Goal: Information Seeking & Learning: Learn about a topic

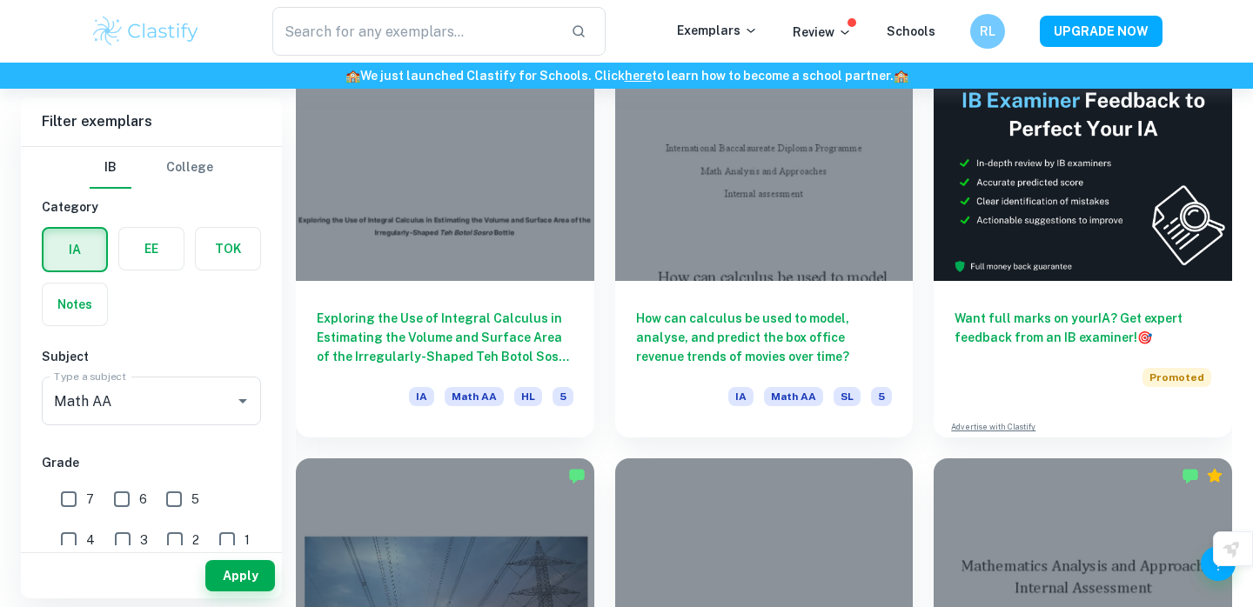
scroll to position [533, 0]
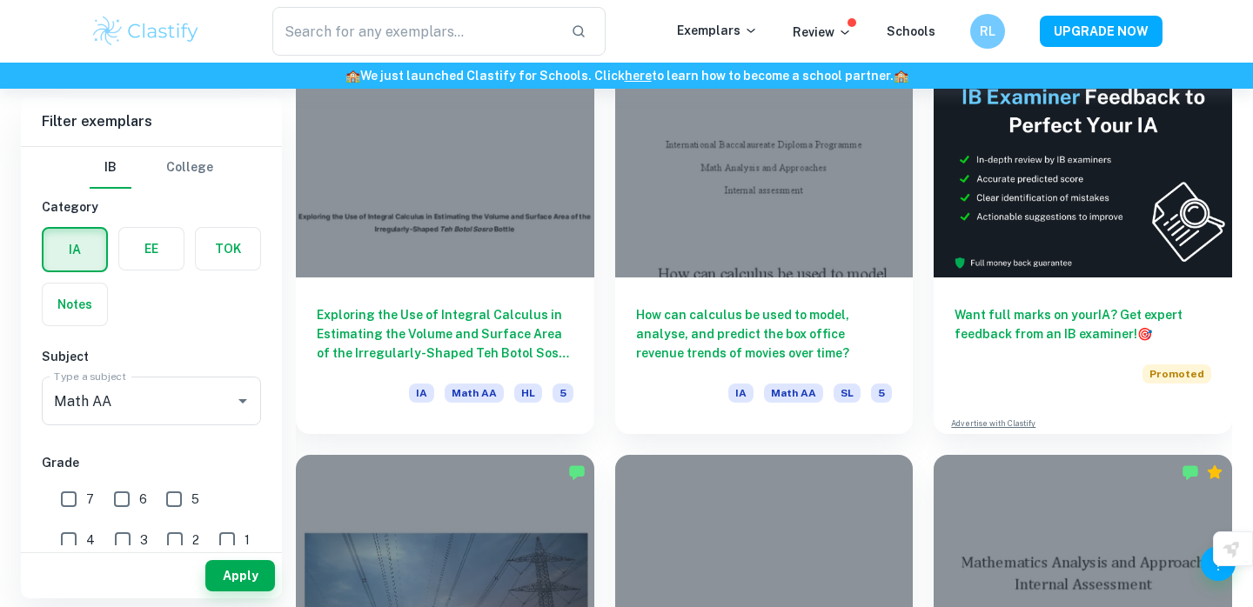
click at [84, 494] on input "7" at bounding box center [68, 499] width 35 height 35
checkbox input "true"
click at [214, 567] on button "Apply" at bounding box center [240, 575] width 70 height 31
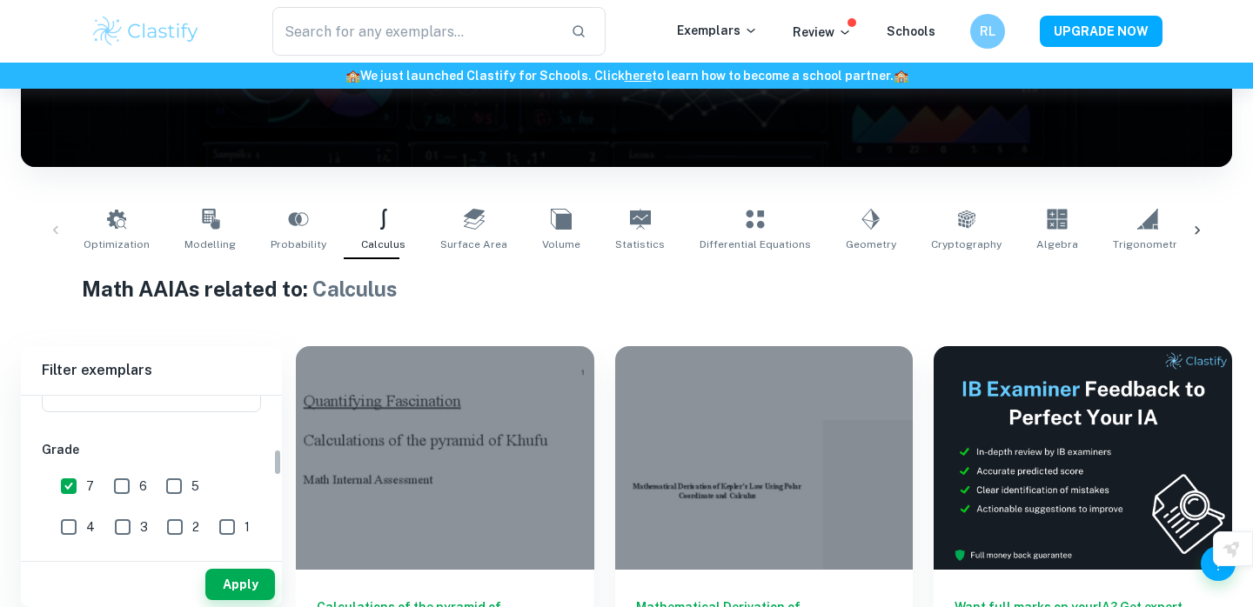
scroll to position [327, 0]
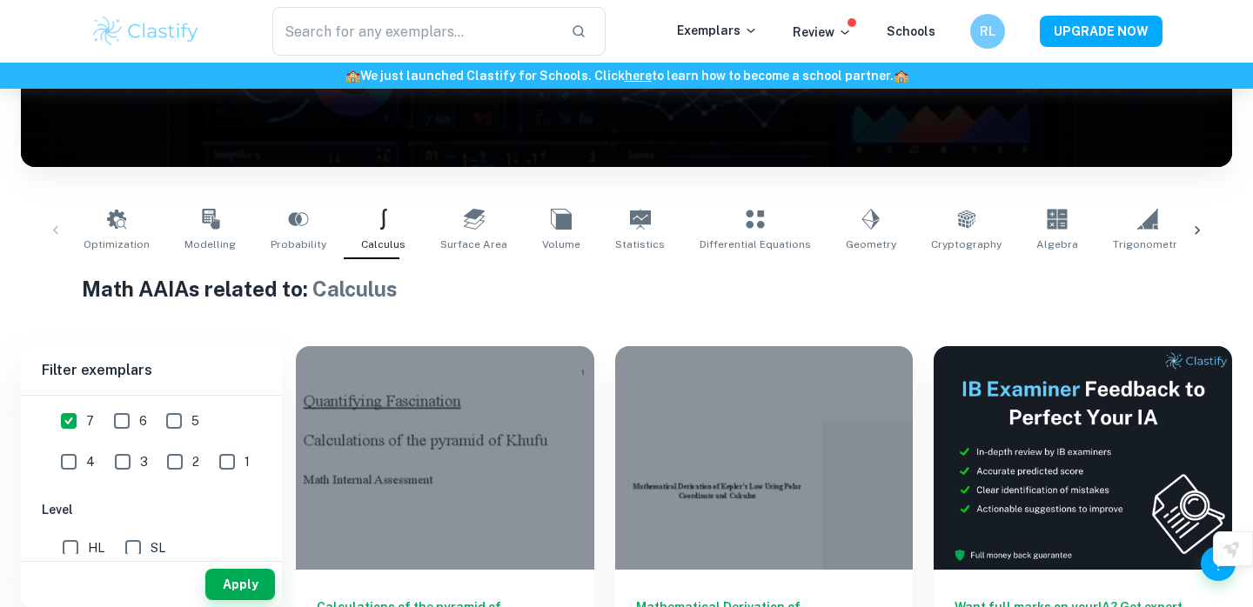
click at [91, 557] on div "Apply" at bounding box center [151, 580] width 261 height 53
click at [86, 540] on input "HL" at bounding box center [70, 548] width 35 height 35
checkbox input "true"
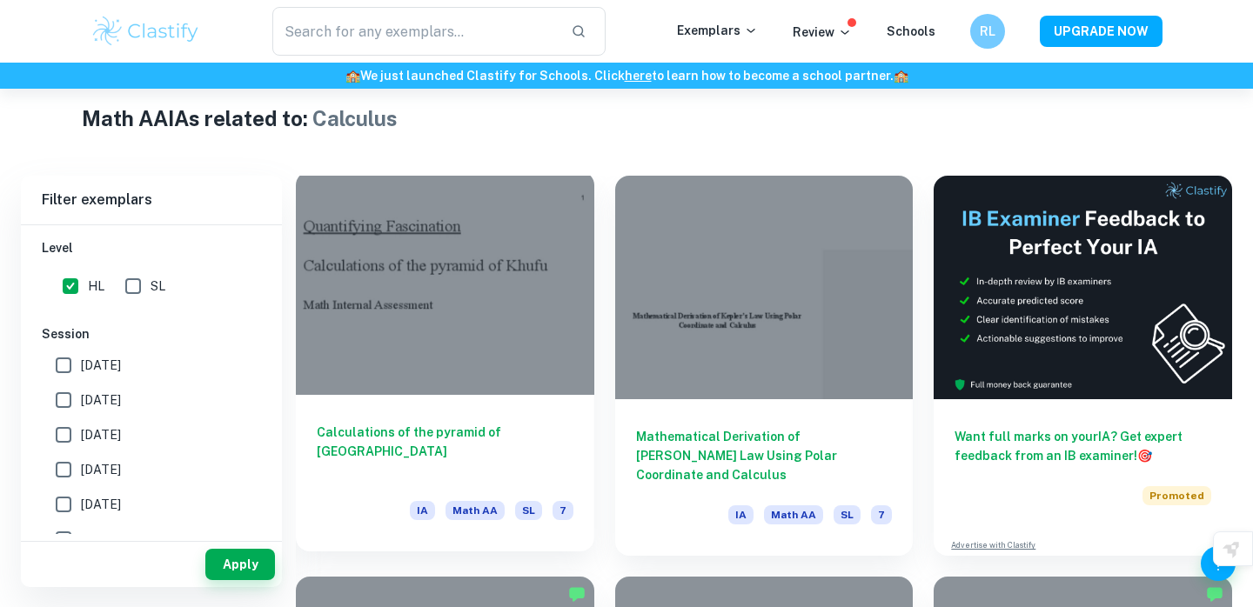
scroll to position [415, 0]
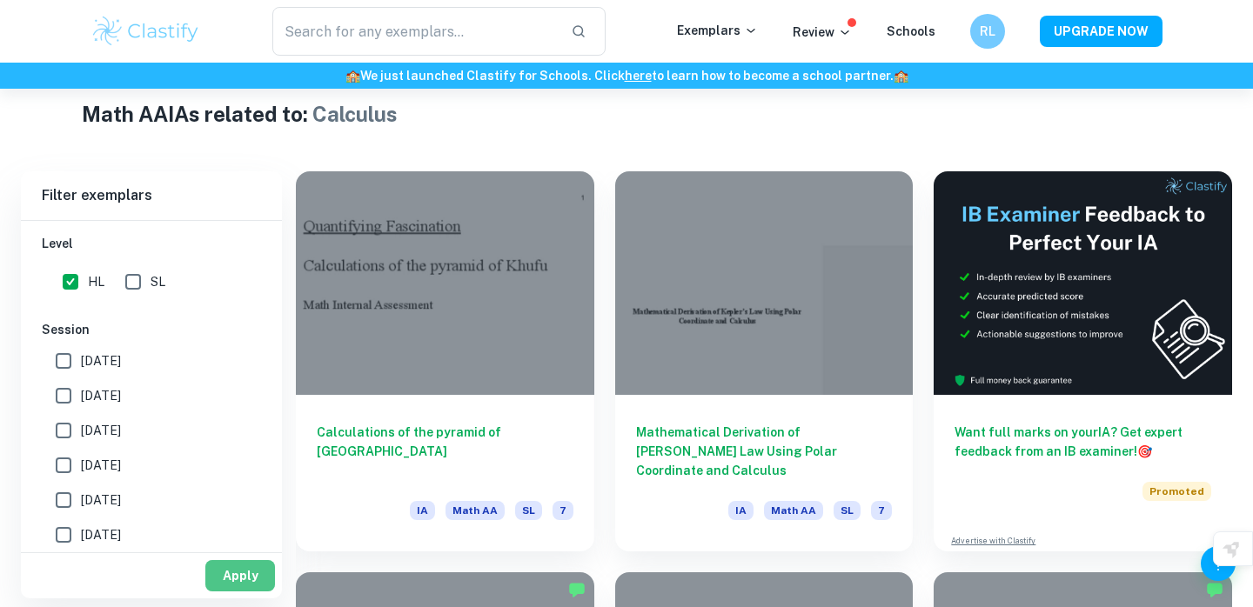
click at [239, 572] on button "Apply" at bounding box center [240, 575] width 70 height 31
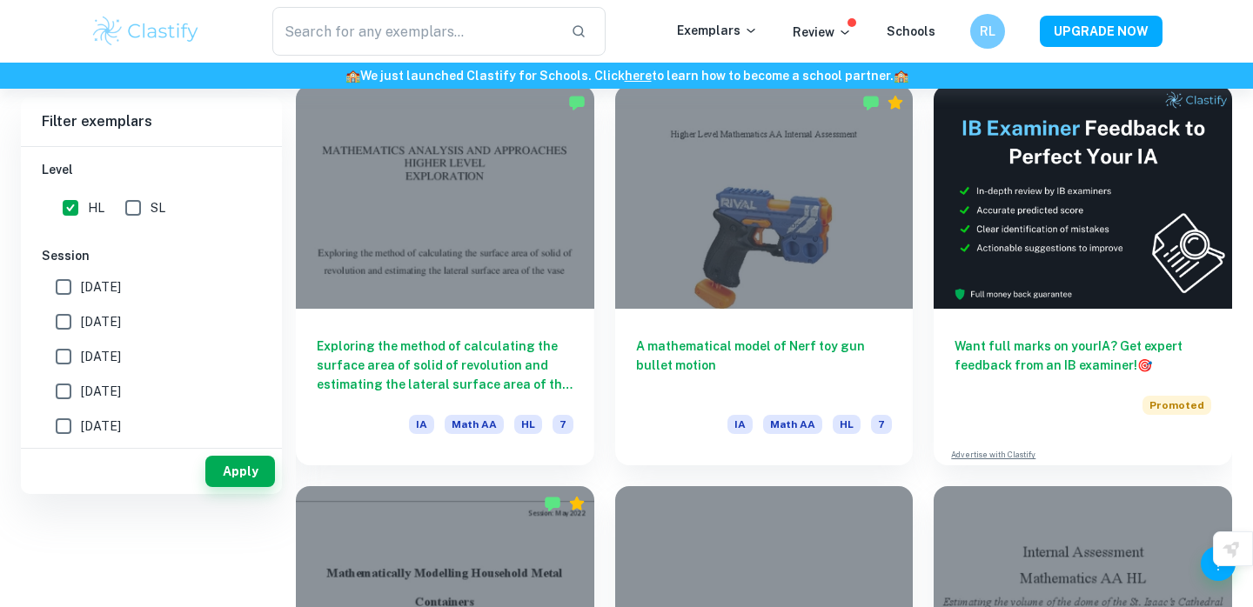
scroll to position [0, 0]
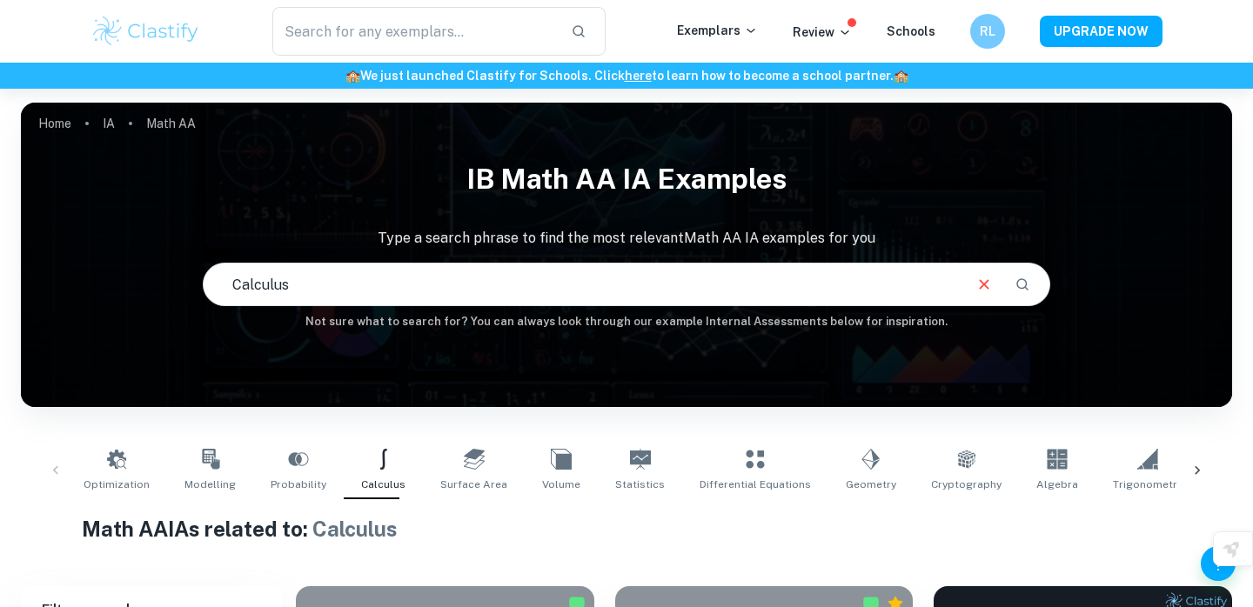
click at [1193, 473] on icon at bounding box center [1197, 470] width 17 height 17
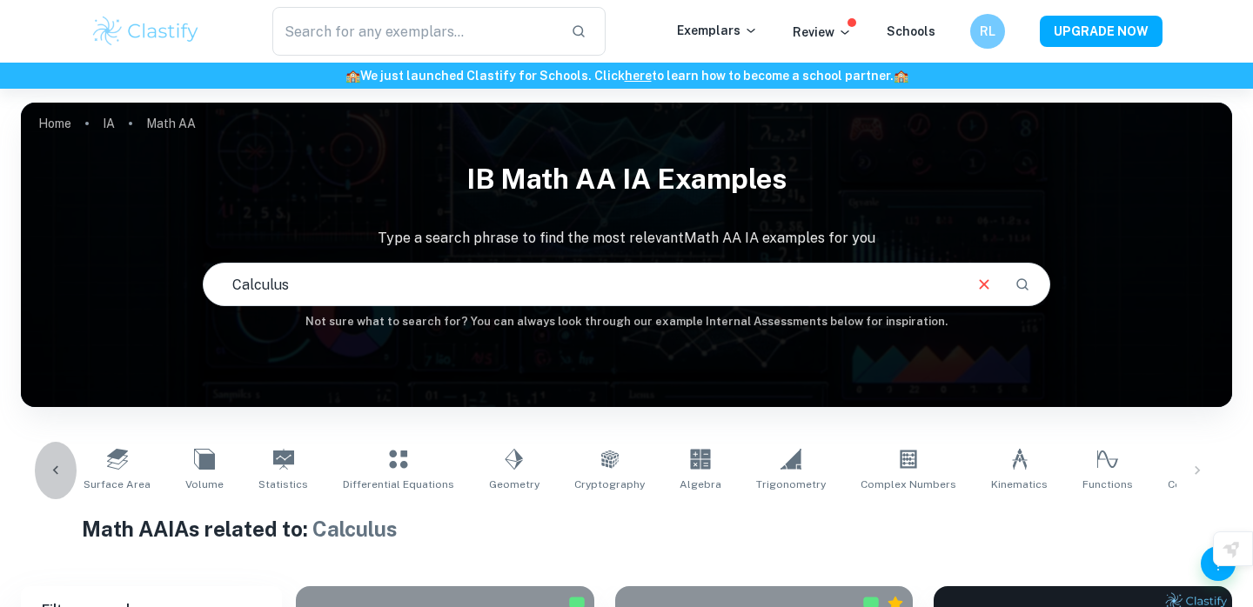
click at [43, 474] on div at bounding box center [56, 470] width 42 height 57
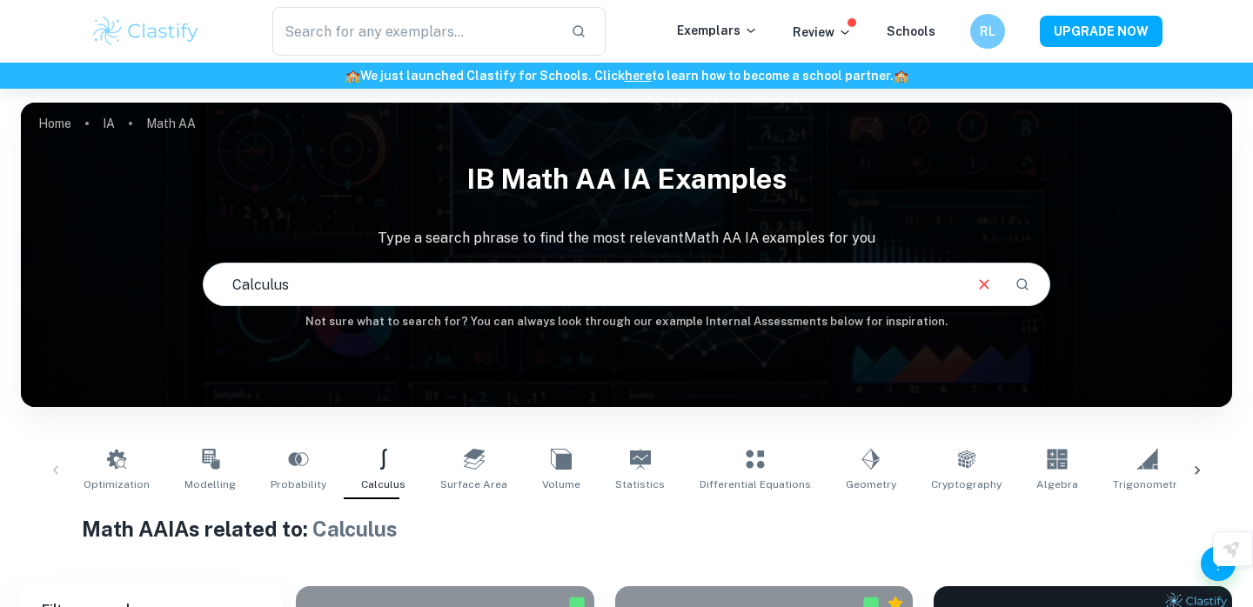
scroll to position [0, 0]
click at [861, 464] on icon at bounding box center [871, 459] width 21 height 21
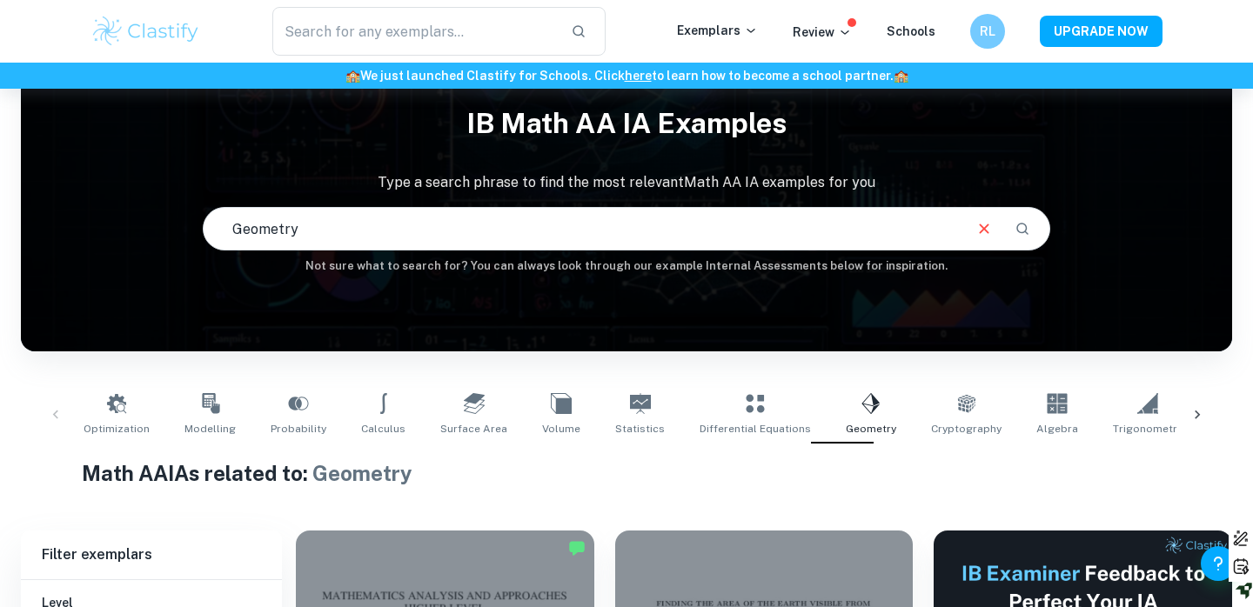
scroll to position [37, 0]
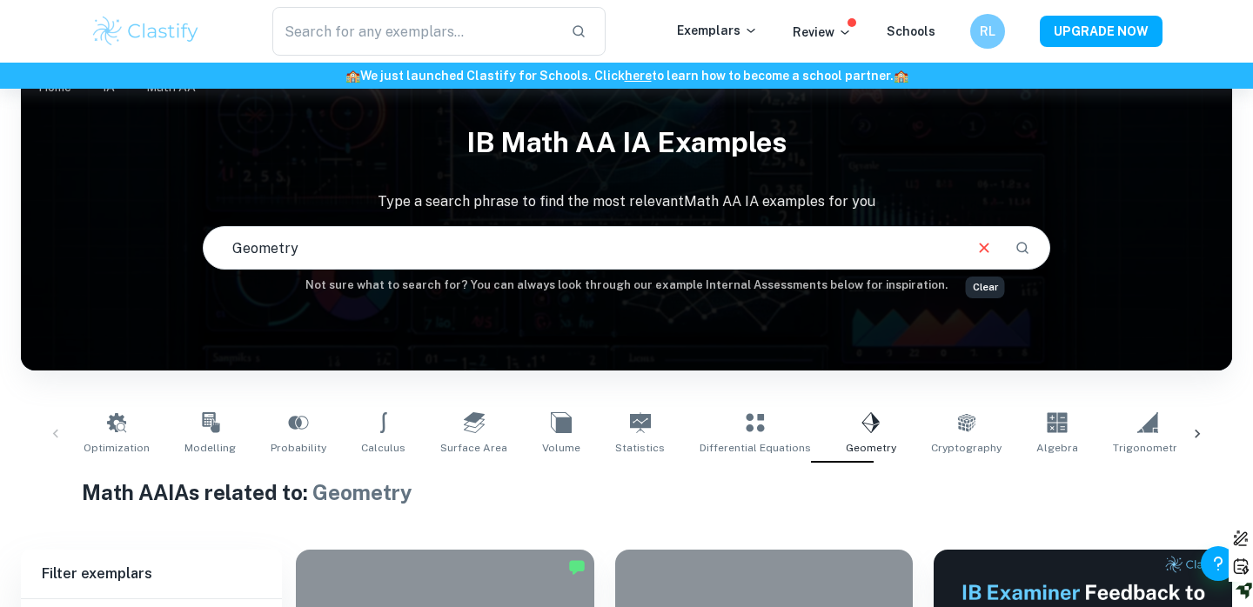
click at [986, 247] on icon "Clear" at bounding box center [984, 247] width 19 height 19
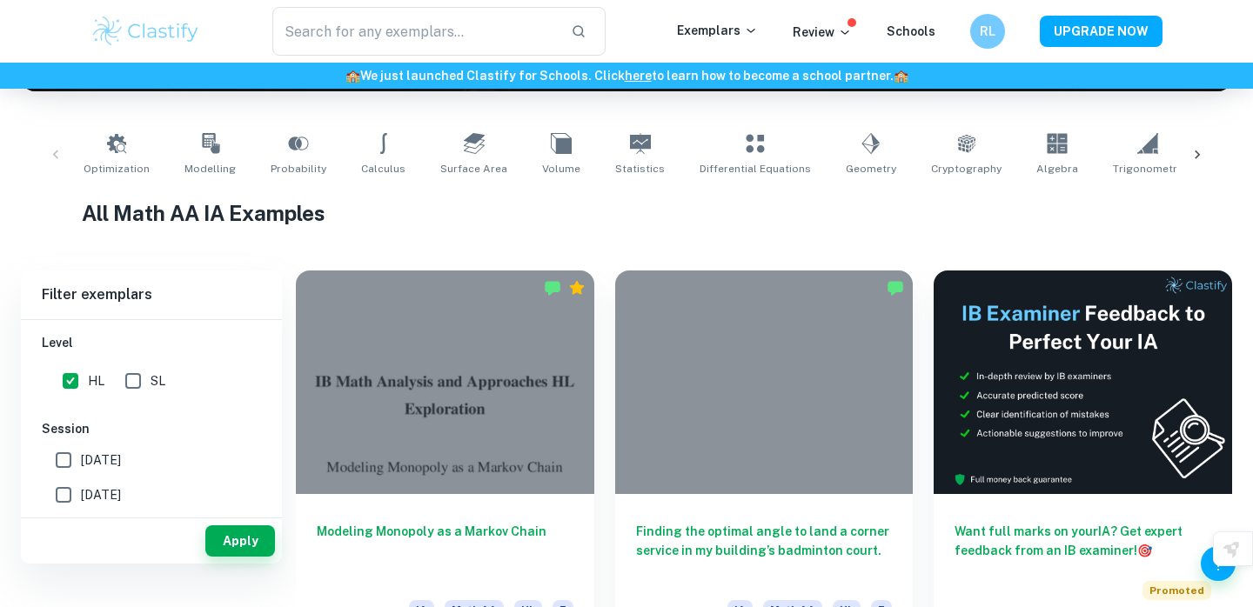
scroll to position [642, 0]
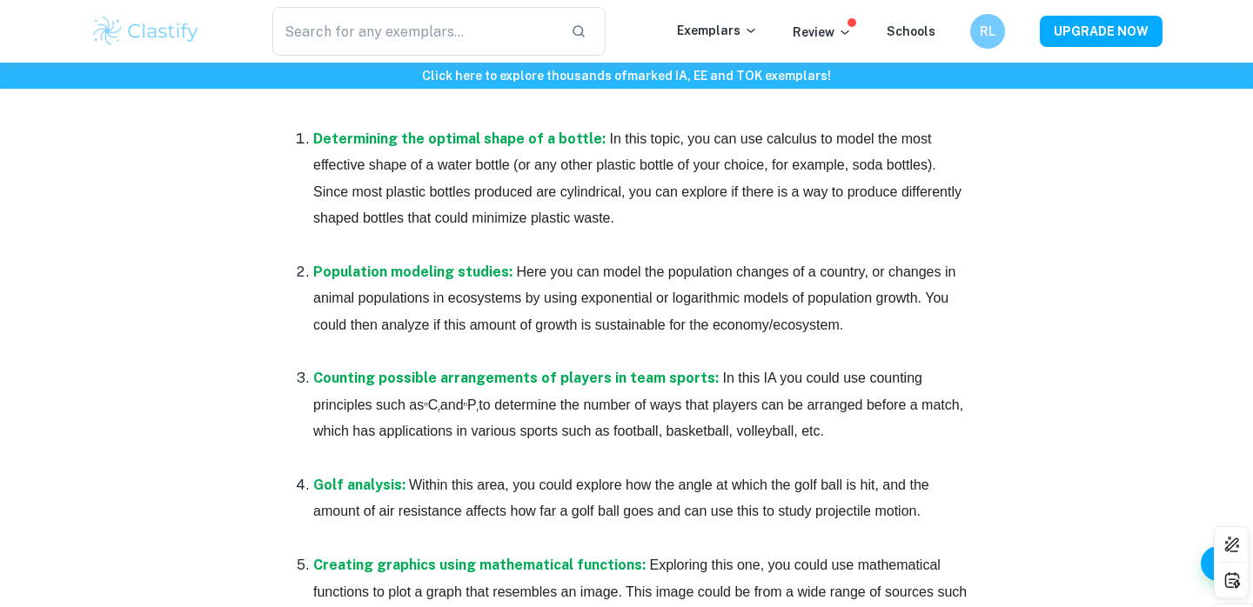
scroll to position [1022, 0]
